Goal: Transaction & Acquisition: Book appointment/travel/reservation

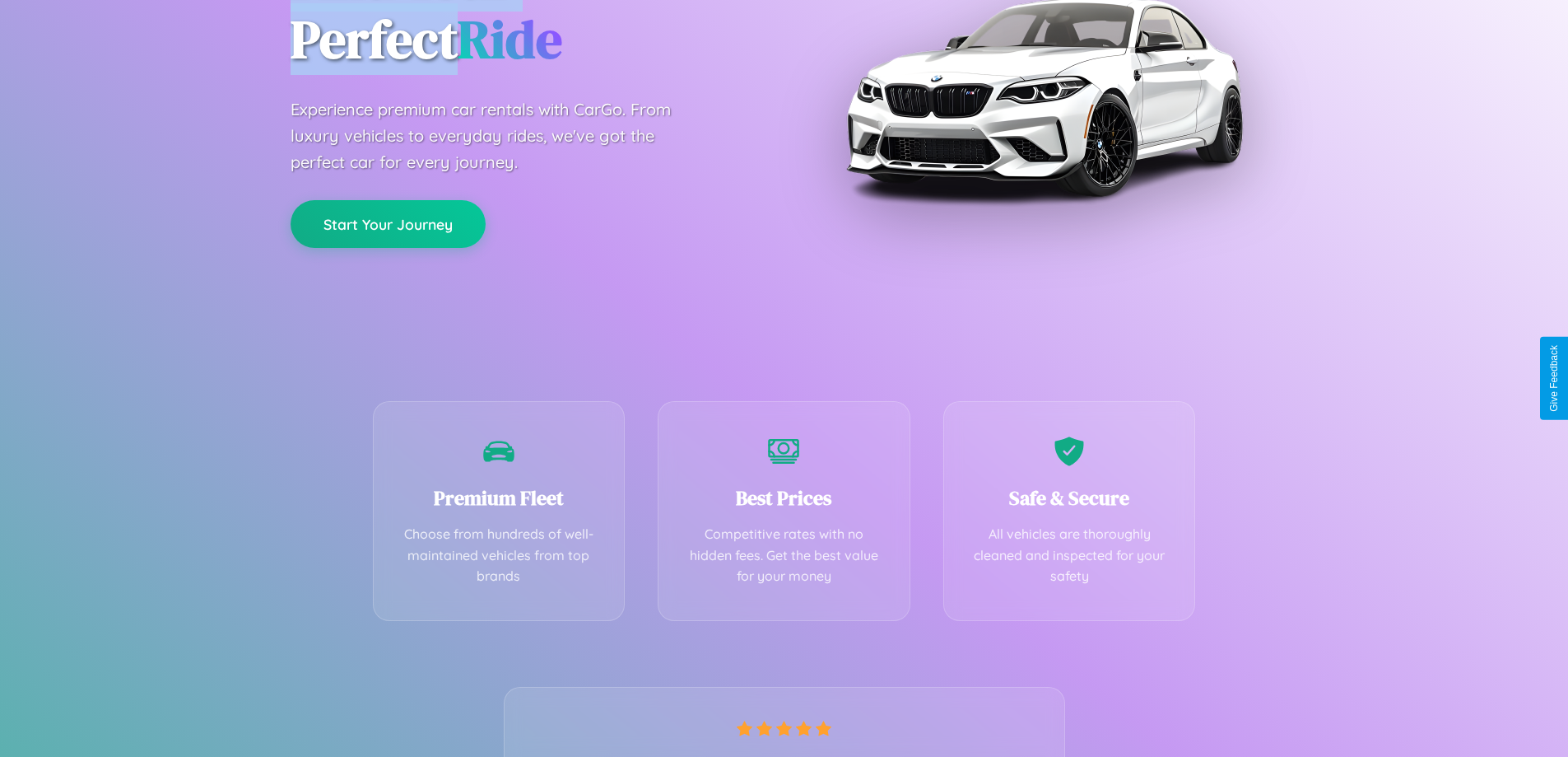
scroll to position [325, 0]
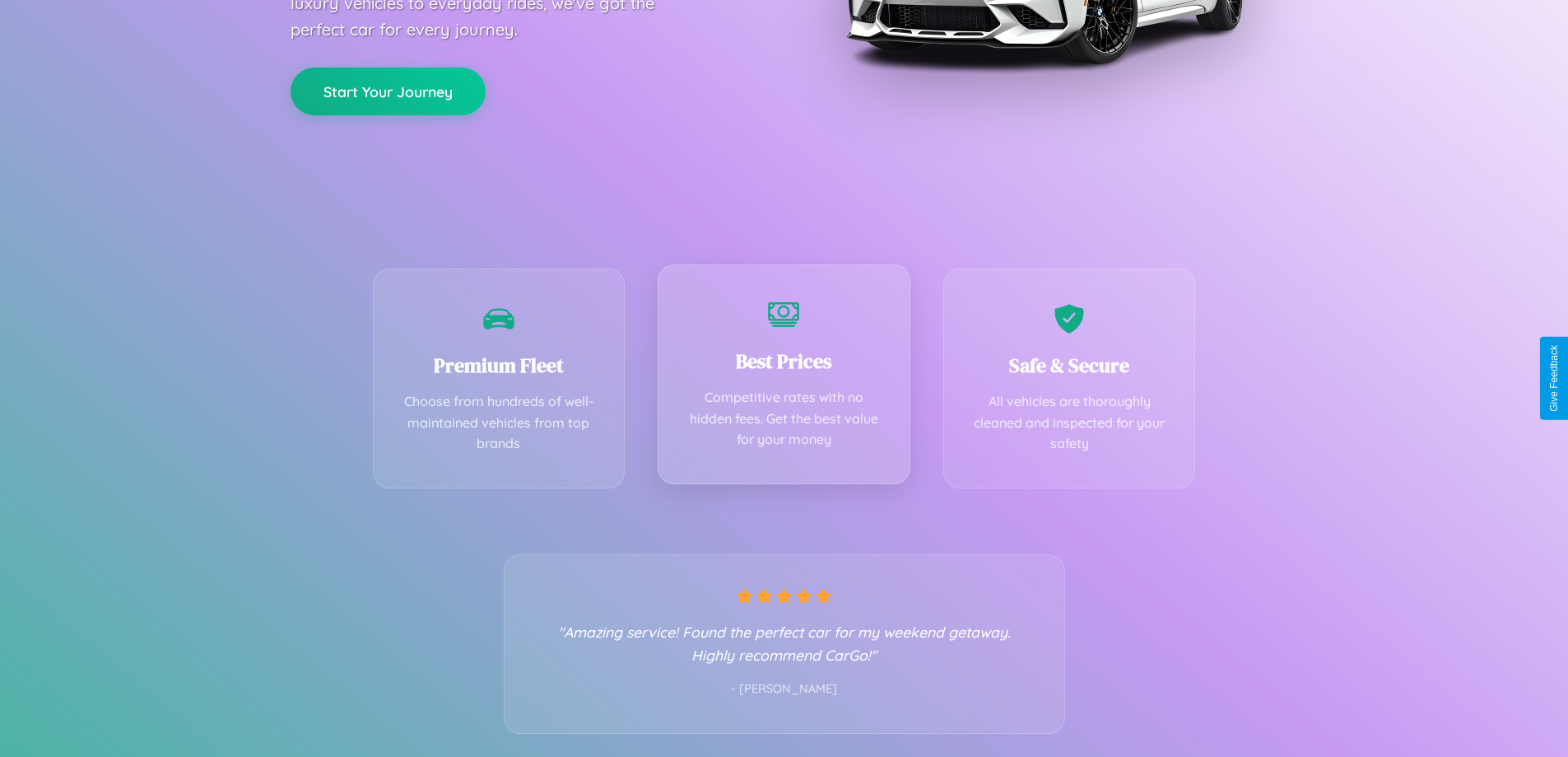
click at [784, 378] on div "Best Prices Competitive rates with no hidden fees. Get the best value for your …" at bounding box center [784, 375] width 253 height 220
click at [388, 89] on button "Start Your Journey" at bounding box center [388, 89] width 195 height 48
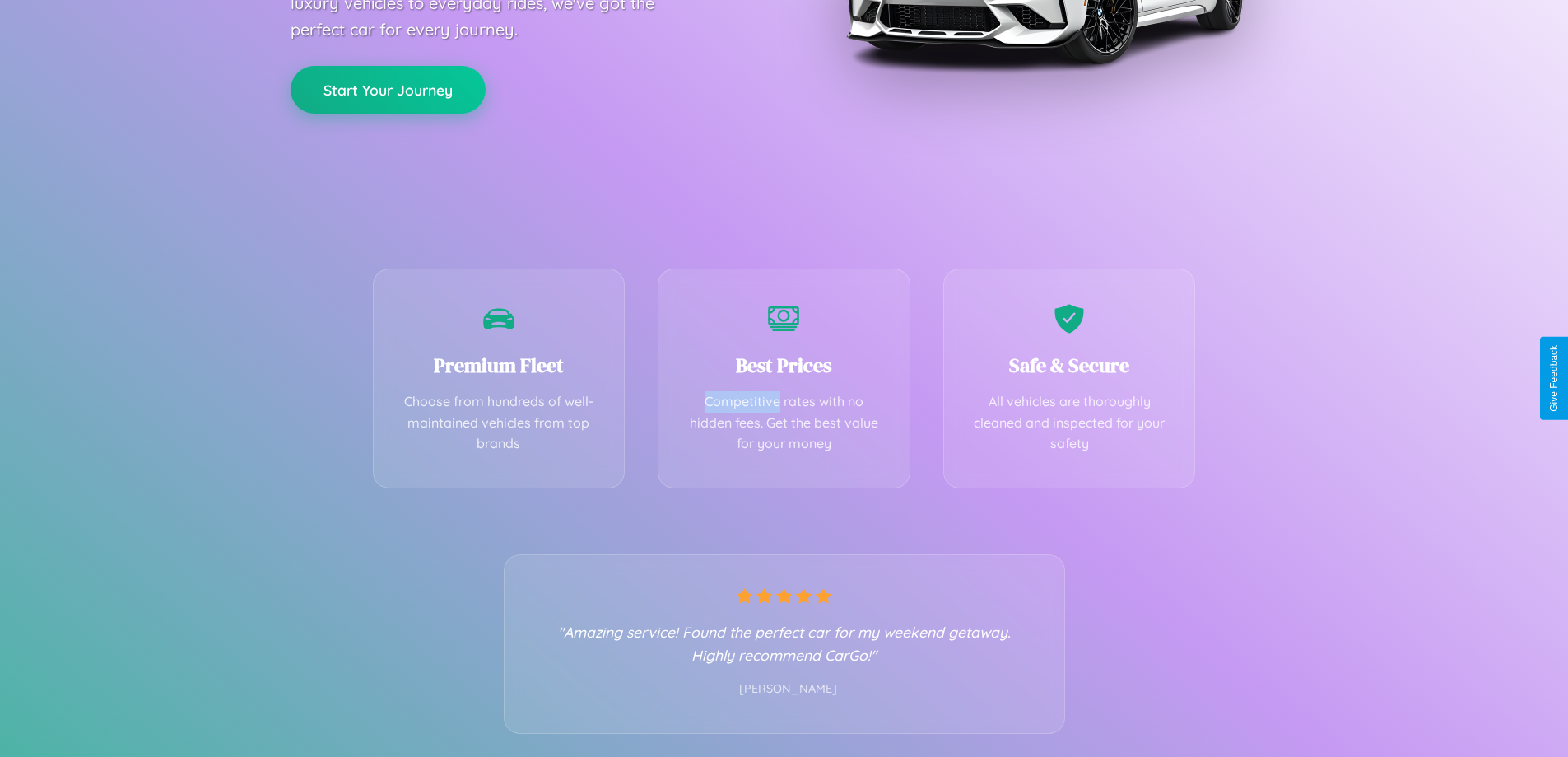
click at [388, 89] on button "Start Your Journey" at bounding box center [388, 89] width 195 height 48
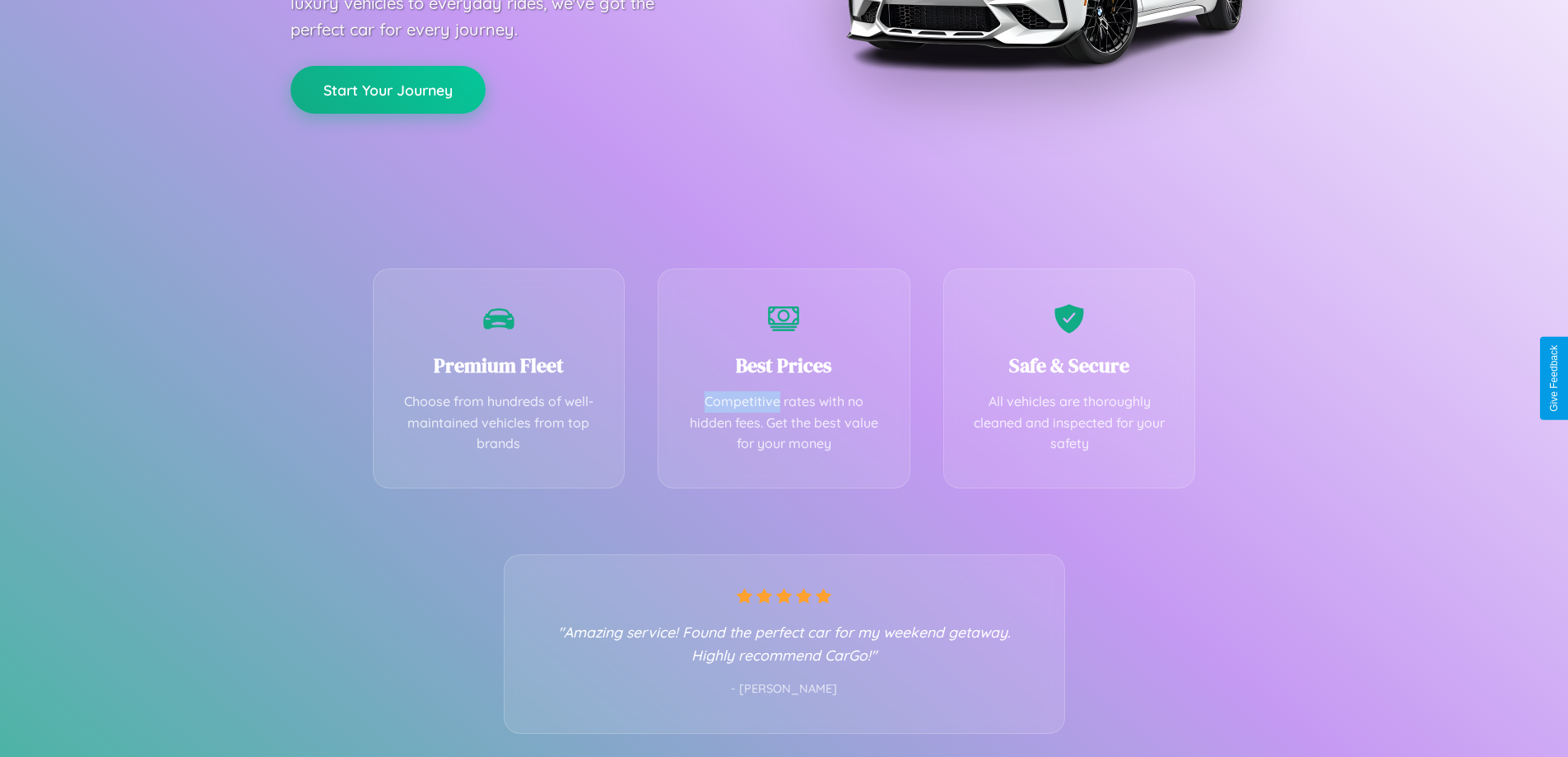
click at [388, 89] on button "Start Your Journey" at bounding box center [388, 89] width 195 height 48
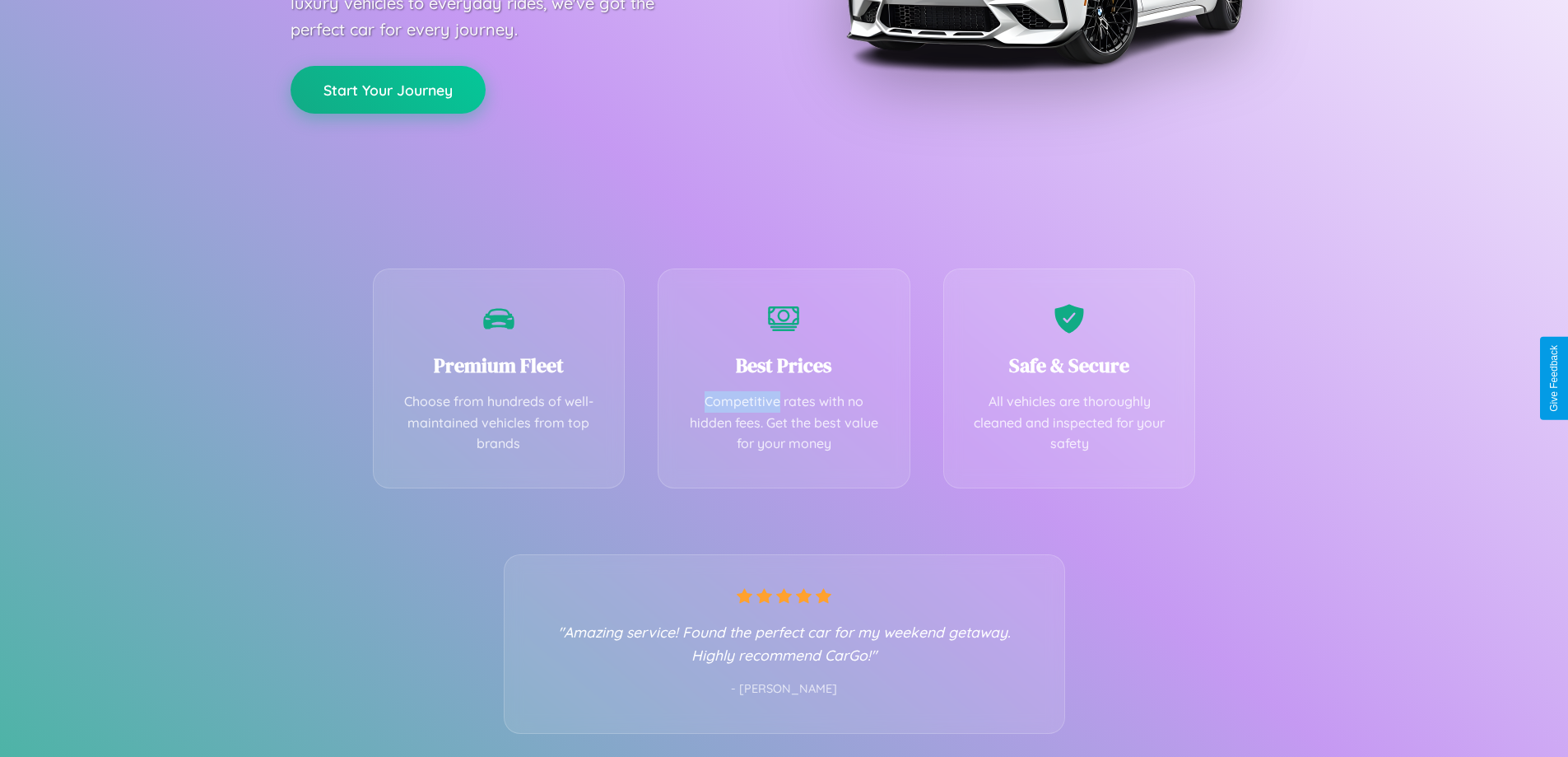
click at [388, 89] on button "Start Your Journey" at bounding box center [388, 89] width 195 height 48
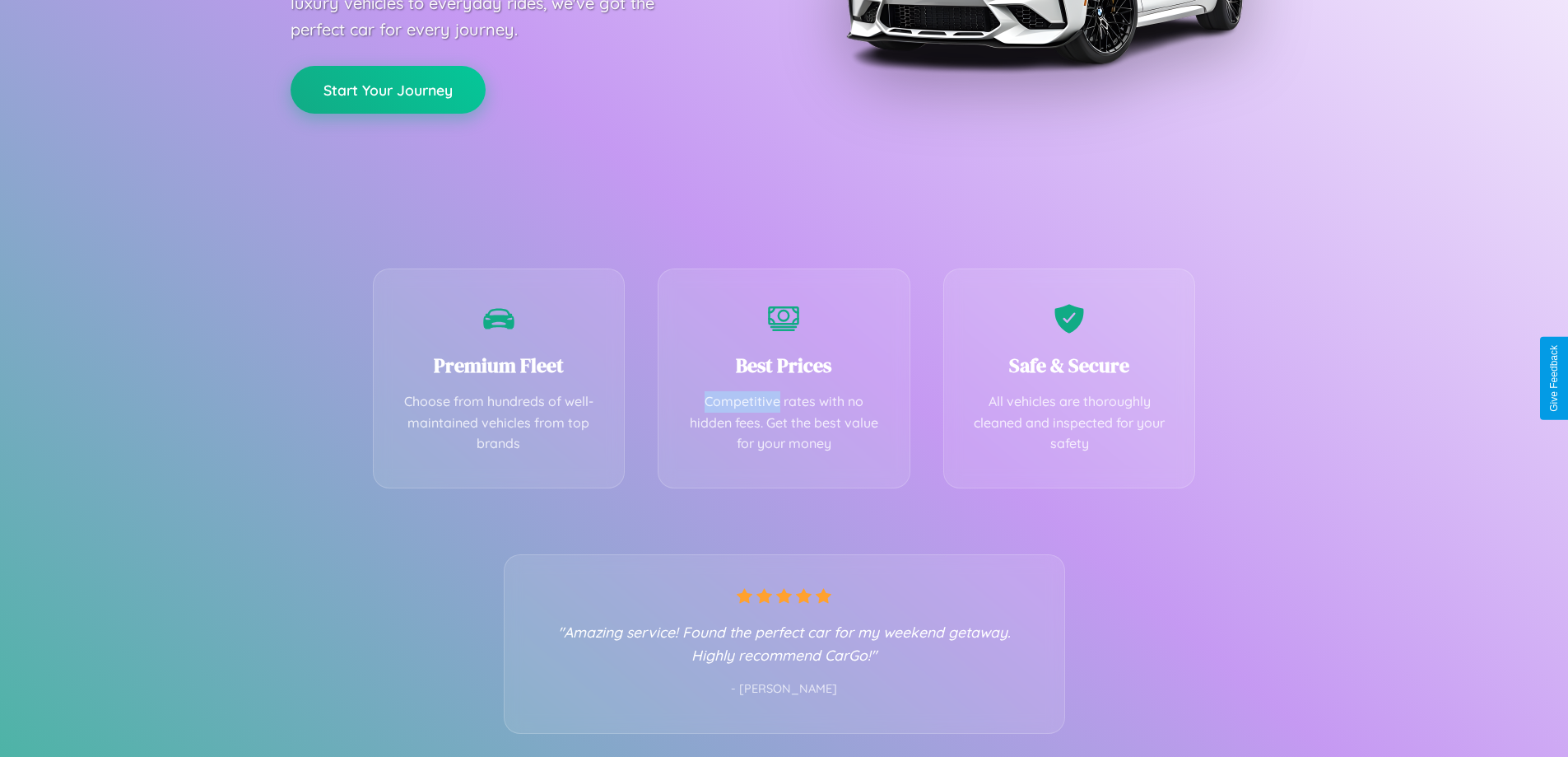
click at [388, 89] on button "Start Your Journey" at bounding box center [388, 89] width 195 height 48
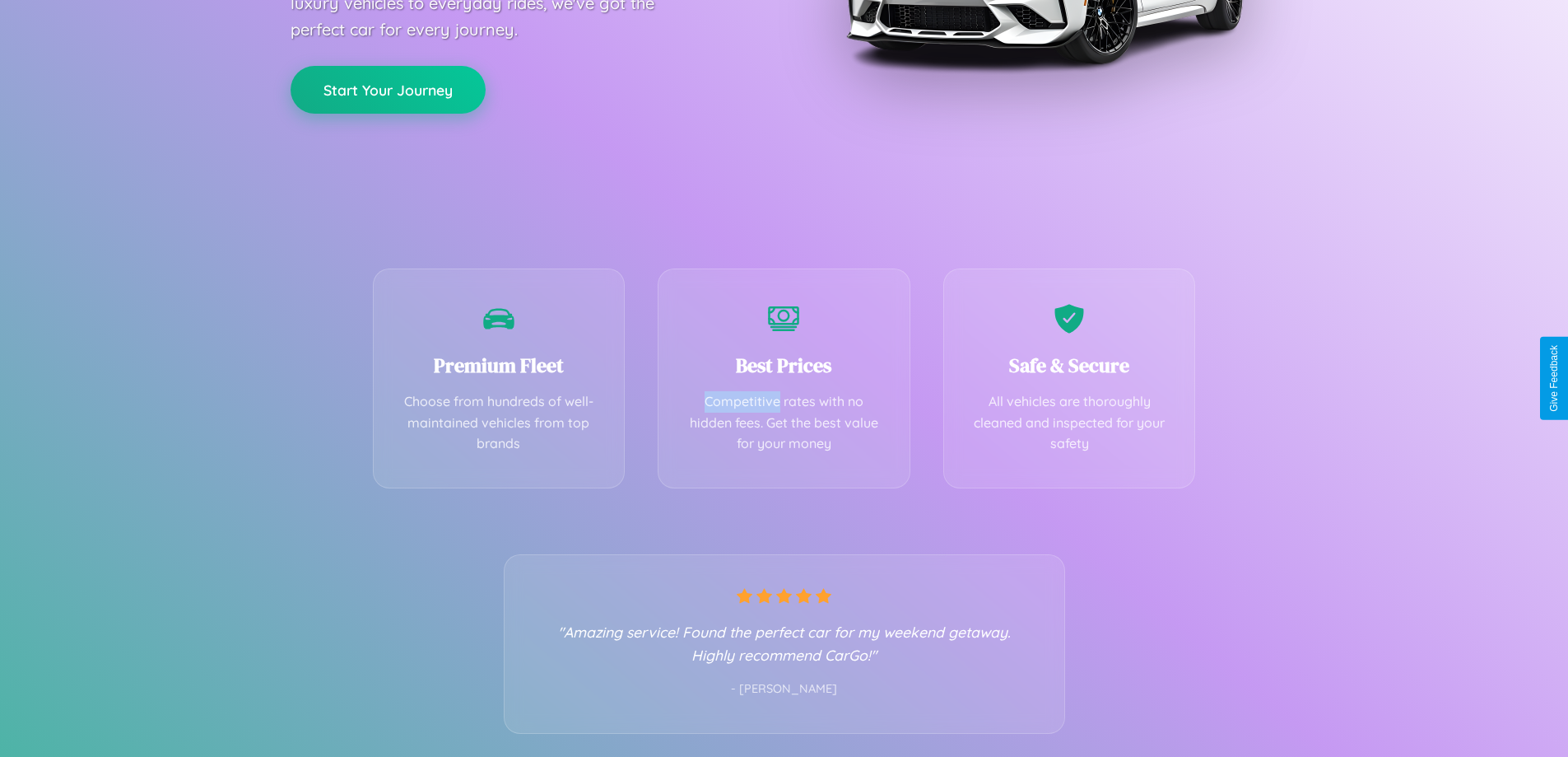
click at [388, 89] on button "Start Your Journey" at bounding box center [388, 89] width 195 height 48
